Goal: Transaction & Acquisition: Purchase product/service

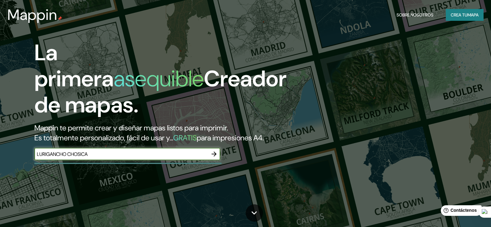
type input "LURIGANCHO CHOSICA"
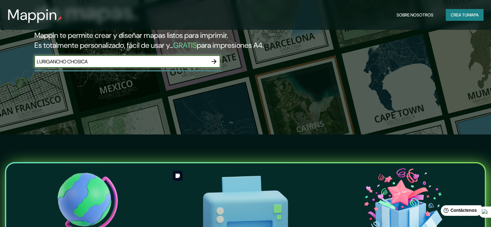
scroll to position [62, 0]
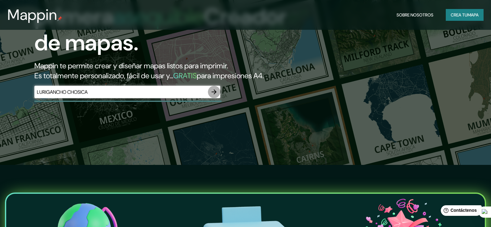
click at [215, 95] on icon "button" at bounding box center [213, 91] width 7 height 7
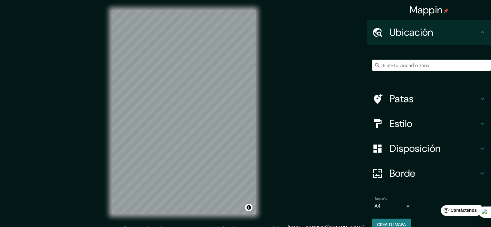
scroll to position [7, 0]
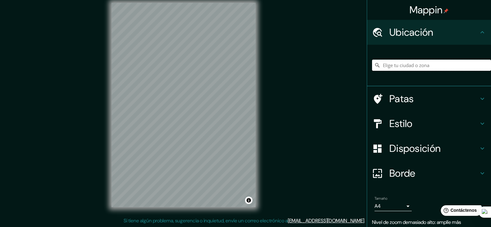
click at [418, 66] on input "Elige tu ciudad o zona" at bounding box center [431, 65] width 119 height 11
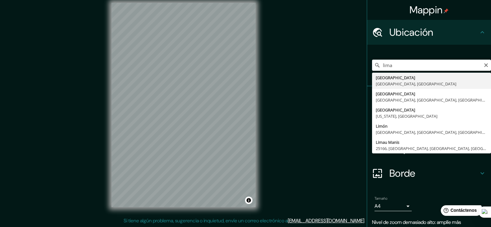
type input "[GEOGRAPHIC_DATA], [GEOGRAPHIC_DATA], [GEOGRAPHIC_DATA]"
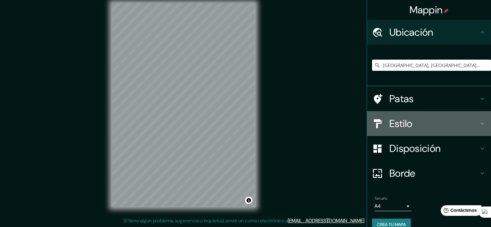
click at [414, 115] on div "Estilo" at bounding box center [429, 123] width 124 height 25
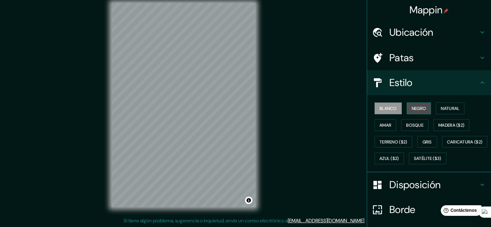
click at [413, 110] on font "Negro" at bounding box center [419, 108] width 15 height 6
click at [385, 107] on font "Blanco" at bounding box center [388, 108] width 17 height 6
click at [441, 107] on font "Natural" at bounding box center [450, 108] width 19 height 6
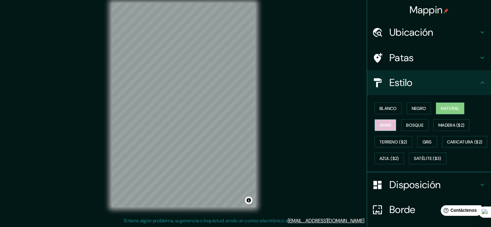
click at [383, 126] on font "Amar" at bounding box center [386, 125] width 12 height 6
click at [392, 108] on font "Blanco" at bounding box center [388, 108] width 17 height 6
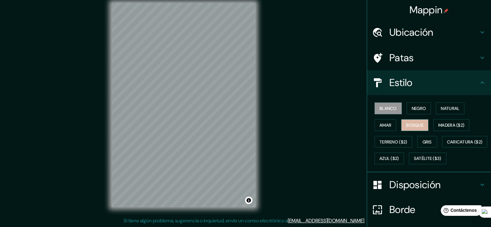
click at [412, 122] on font "Bosque" at bounding box center [414, 125] width 17 height 6
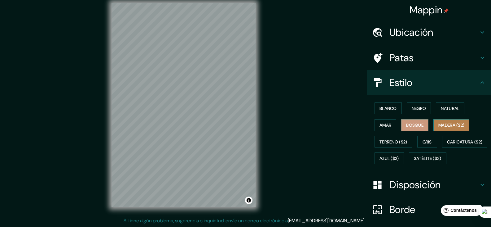
click at [444, 122] on font "Madera ($2)" at bounding box center [452, 125] width 26 height 8
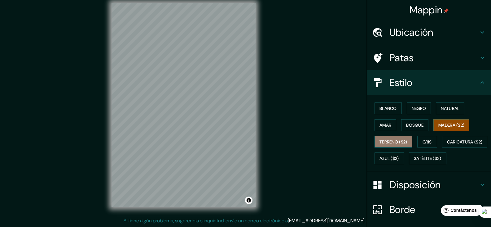
click at [395, 139] on font "Terreno ($2)" at bounding box center [394, 142] width 28 height 6
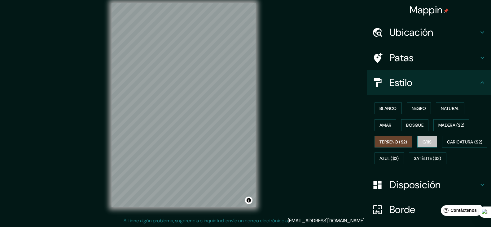
click at [430, 142] on button "Gris" at bounding box center [428, 142] width 20 height 12
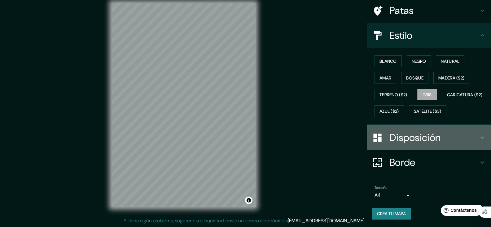
click at [421, 146] on div "Disposición" at bounding box center [429, 137] width 124 height 25
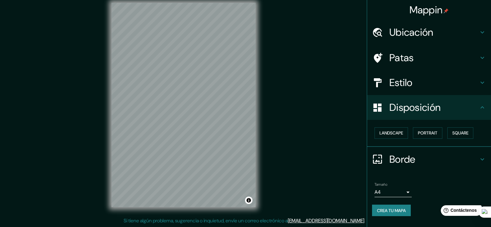
scroll to position [0, 0]
click at [388, 133] on font "Paisaje" at bounding box center [387, 133] width 15 height 6
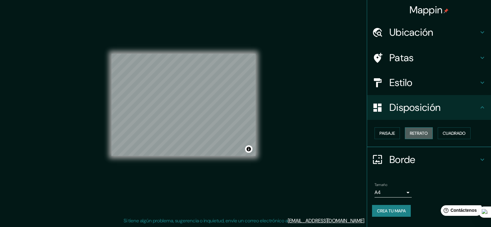
click at [420, 133] on font "Retrato" at bounding box center [419, 133] width 18 height 6
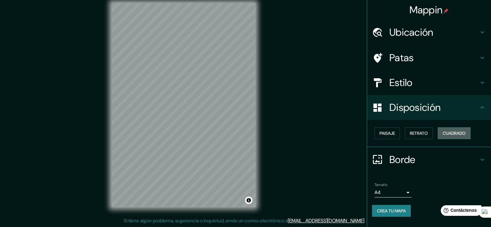
click at [452, 135] on font "Cuadrado" at bounding box center [454, 133] width 23 height 6
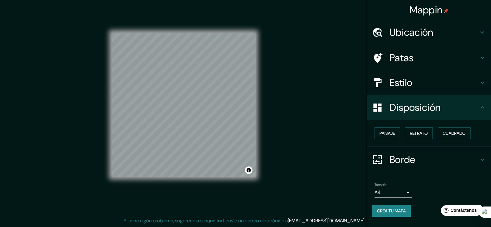
click at [436, 150] on div "Borde" at bounding box center [429, 159] width 124 height 25
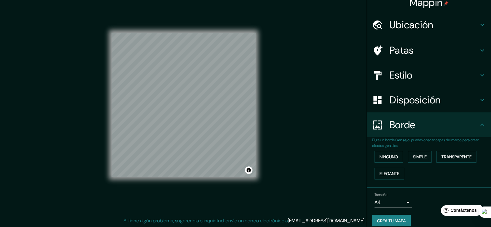
scroll to position [14, 0]
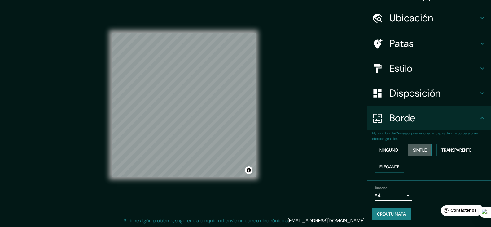
click at [421, 150] on font "Simple" at bounding box center [420, 150] width 14 height 6
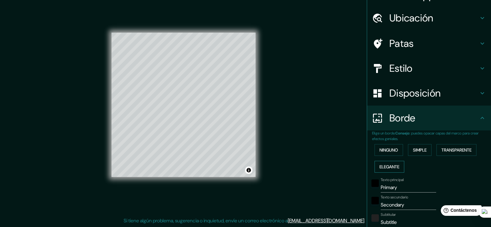
click at [392, 166] on font "Elegante" at bounding box center [390, 167] width 20 height 6
click at [447, 153] on font "Transparente" at bounding box center [457, 150] width 30 height 8
click at [387, 153] on font "Ninguno" at bounding box center [389, 150] width 19 height 8
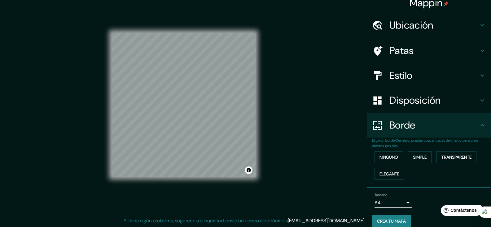
scroll to position [0, 0]
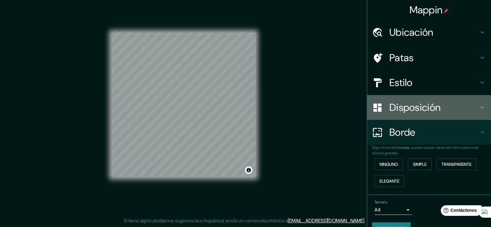
click at [434, 104] on font "Disposición" at bounding box center [415, 107] width 51 height 13
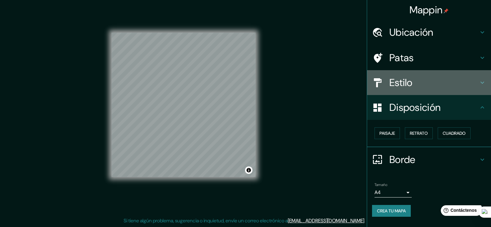
click at [435, 86] on h4 "Estilo" at bounding box center [434, 82] width 89 height 12
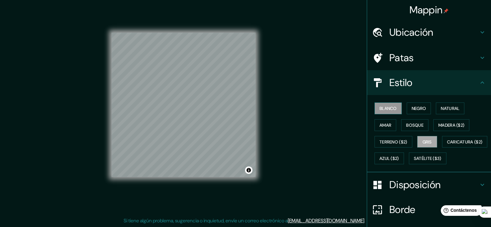
click at [388, 111] on font "Blanco" at bounding box center [388, 108] width 17 height 8
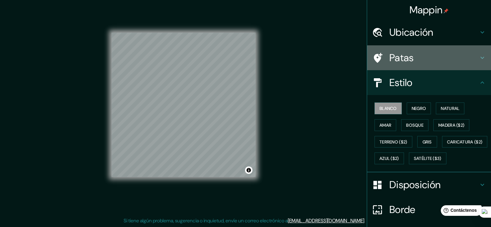
click at [431, 58] on h4 "Patas" at bounding box center [434, 57] width 89 height 12
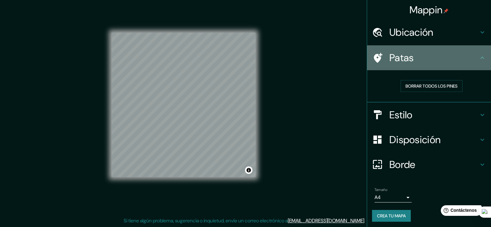
drag, startPoint x: 431, startPoint y: 58, endPoint x: 440, endPoint y: 38, distance: 22.5
click at [432, 57] on h4 "Patas" at bounding box center [434, 57] width 89 height 12
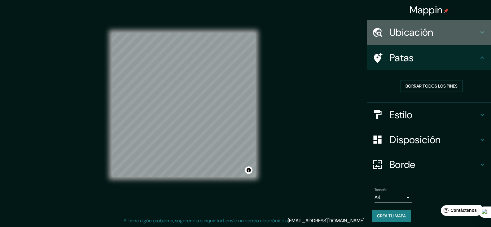
click at [443, 35] on h4 "Ubicación" at bounding box center [434, 32] width 89 height 12
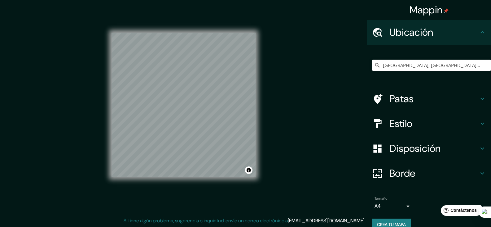
click at [443, 35] on h4 "Ubicación" at bounding box center [434, 32] width 89 height 12
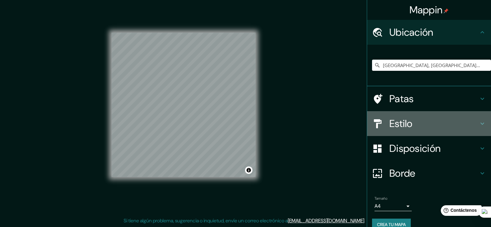
click at [412, 122] on h4 "Estilo" at bounding box center [434, 123] width 89 height 12
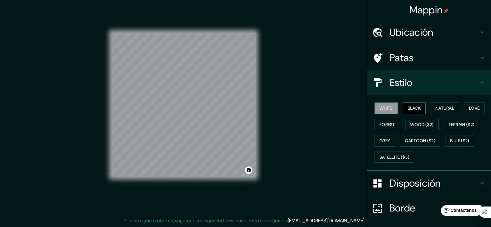
click at [416, 108] on button "Black" at bounding box center [414, 107] width 23 height 11
click at [438, 108] on button "Natural" at bounding box center [445, 107] width 29 height 11
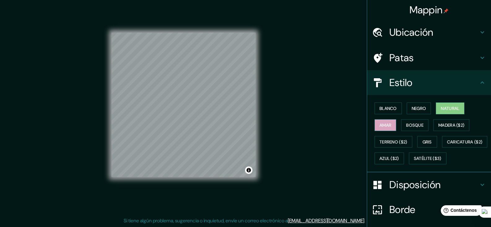
click at [392, 122] on button "Amar" at bounding box center [386, 125] width 22 height 12
click at [414, 124] on font "Bosque" at bounding box center [414, 125] width 17 height 6
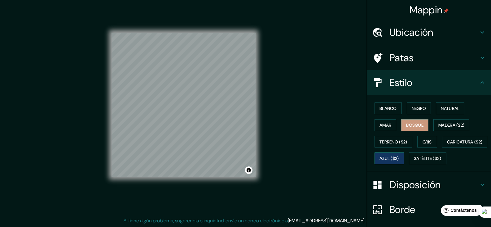
click at [399, 154] on font "Azul ($2)" at bounding box center [390, 158] width 20 height 8
click at [415, 128] on font "Bosque" at bounding box center [414, 125] width 17 height 8
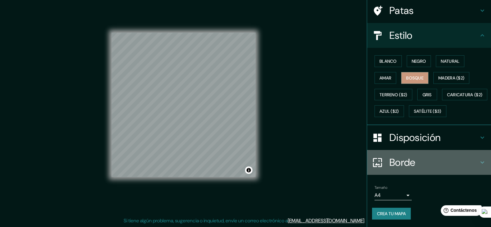
click at [434, 157] on h4 "Borde" at bounding box center [434, 162] width 89 height 12
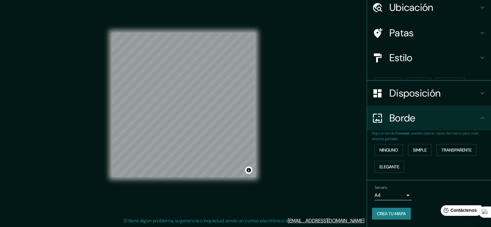
scroll to position [14, 0]
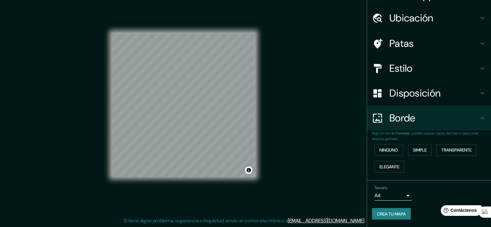
click at [382, 144] on div "Ninguno Simple Transparente Elegante" at bounding box center [431, 157] width 119 height 33
click at [423, 93] on font "Disposición" at bounding box center [415, 92] width 51 height 13
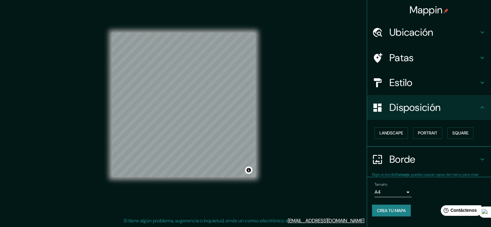
scroll to position [0, 0]
click at [399, 133] on button "Landscape" at bounding box center [391, 132] width 33 height 11
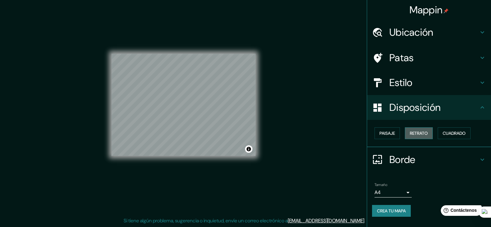
click at [417, 132] on font "Retrato" at bounding box center [419, 133] width 18 height 6
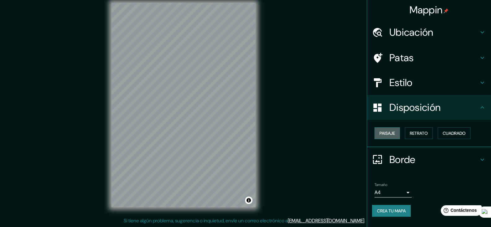
click at [391, 134] on font "Paisaje" at bounding box center [387, 133] width 15 height 6
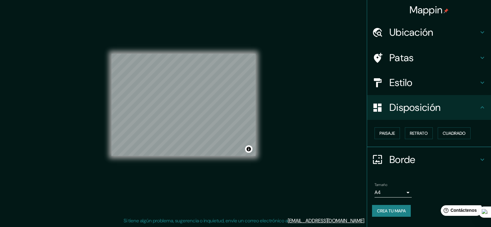
drag, startPoint x: 256, startPoint y: 99, endPoint x: 289, endPoint y: 108, distance: 34.3
click at [288, 107] on div "Mappin Ubicación [GEOGRAPHIC_DATA], [GEOGRAPHIC_DATA], [GEOGRAPHIC_DATA] Patas …" at bounding box center [245, 110] width 491 height 234
click at [290, 108] on div "Mappin Ubicación [GEOGRAPHIC_DATA], [GEOGRAPHIC_DATA], [GEOGRAPHIC_DATA] Patas …" at bounding box center [245, 110] width 491 height 234
drag, startPoint x: 104, startPoint y: 35, endPoint x: 156, endPoint y: 177, distance: 150.9
click at [156, 177] on div "© Mapbox © OpenStreetMap Improve this map" at bounding box center [184, 105] width 164 height 224
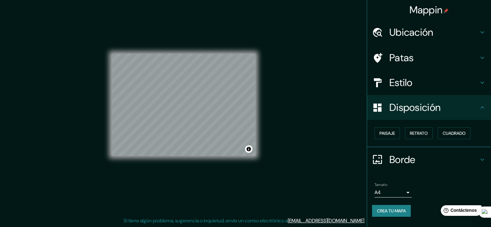
click at [406, 189] on body "Mappin Ubicación [GEOGRAPHIC_DATA], [GEOGRAPHIC_DATA], [GEOGRAPHIC_DATA] Patas …" at bounding box center [245, 106] width 491 height 227
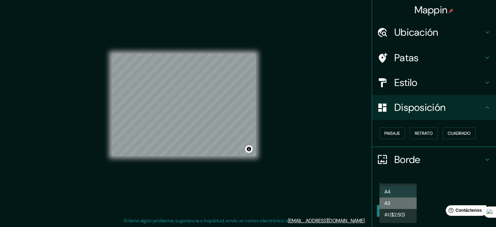
click at [403, 202] on li "A3" at bounding box center [397, 202] width 37 height 11
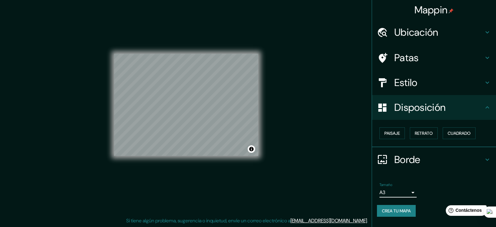
click at [410, 191] on body "Mappin Ubicación [GEOGRAPHIC_DATA], [GEOGRAPHIC_DATA], [GEOGRAPHIC_DATA] Patas …" at bounding box center [248, 106] width 496 height 227
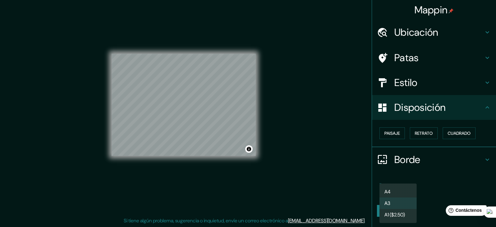
click at [405, 211] on font "A1 ($2.50)" at bounding box center [394, 214] width 20 height 7
click at [410, 192] on body "Mappin Ubicación [GEOGRAPHIC_DATA], [GEOGRAPHIC_DATA], [GEOGRAPHIC_DATA] Patas …" at bounding box center [248, 106] width 496 height 227
click at [402, 203] on li "A3" at bounding box center [397, 202] width 37 height 11
type input "a4"
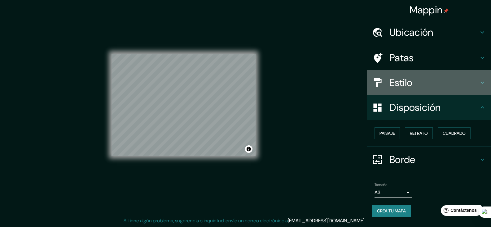
click at [403, 82] on font "Estilo" at bounding box center [401, 82] width 23 height 13
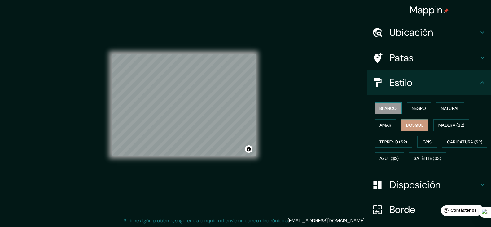
click at [387, 110] on font "Blanco" at bounding box center [388, 108] width 17 height 6
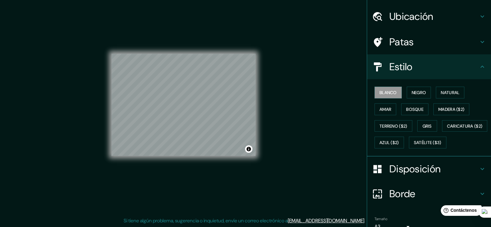
scroll to position [31, 0]
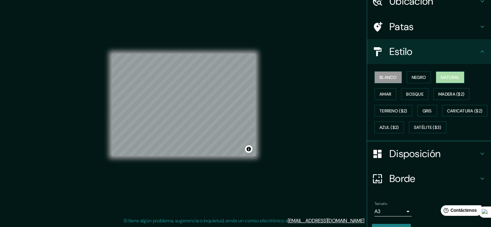
click at [453, 77] on font "Natural" at bounding box center [450, 77] width 19 height 6
click at [380, 93] on font "Amar" at bounding box center [386, 94] width 12 height 6
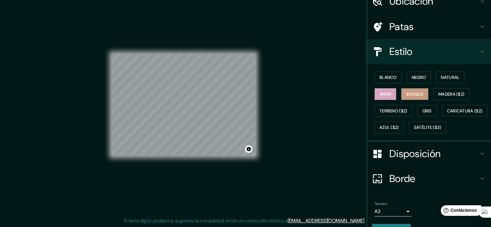
click at [406, 95] on font "Bosque" at bounding box center [414, 94] width 17 height 6
click at [429, 112] on font "Gris" at bounding box center [427, 111] width 9 height 6
click at [410, 93] on font "Bosque" at bounding box center [414, 94] width 17 height 6
click at [394, 77] on button "Blanco" at bounding box center [388, 77] width 27 height 12
click at [406, 91] on font "Bosque" at bounding box center [414, 94] width 17 height 6
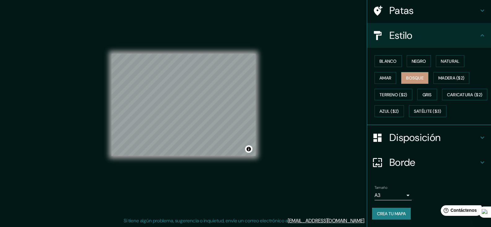
scroll to position [64, 0]
click at [396, 215] on font "Crea tu mapa" at bounding box center [391, 213] width 29 height 6
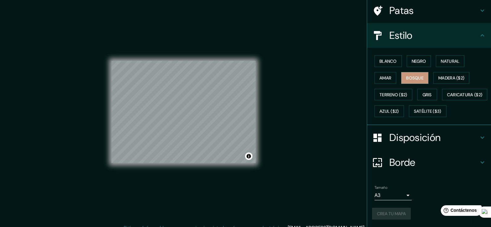
scroll to position [7, 0]
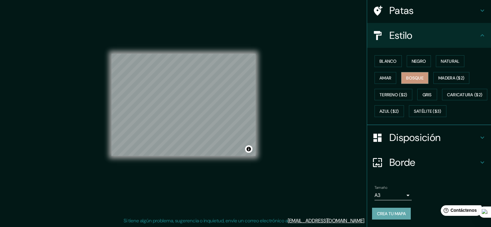
click at [404, 210] on button "Crea tu mapa" at bounding box center [391, 213] width 39 height 12
